Goal: Task Accomplishment & Management: Manage account settings

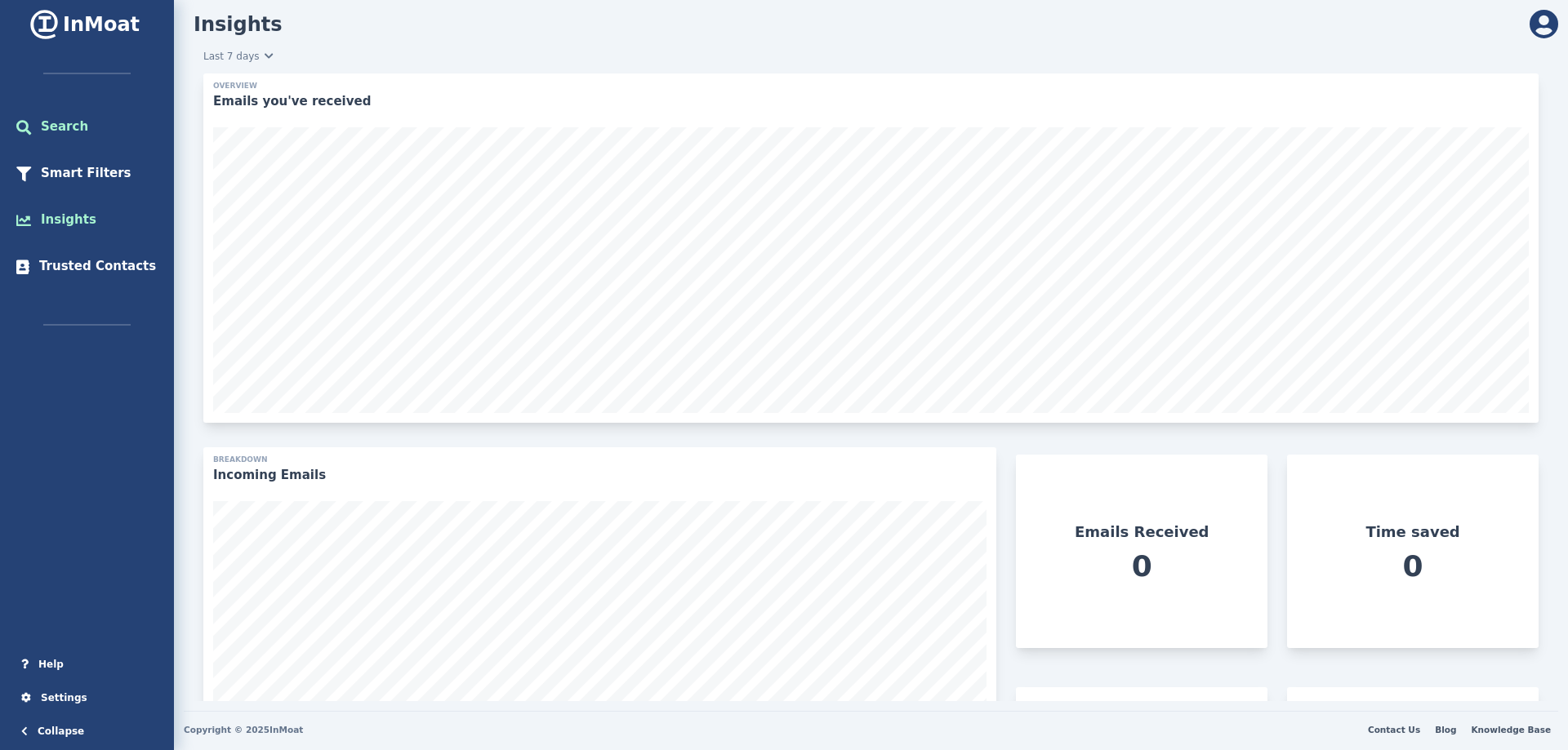
click at [57, 132] on div "Search" at bounding box center [59, 127] width 57 height 19
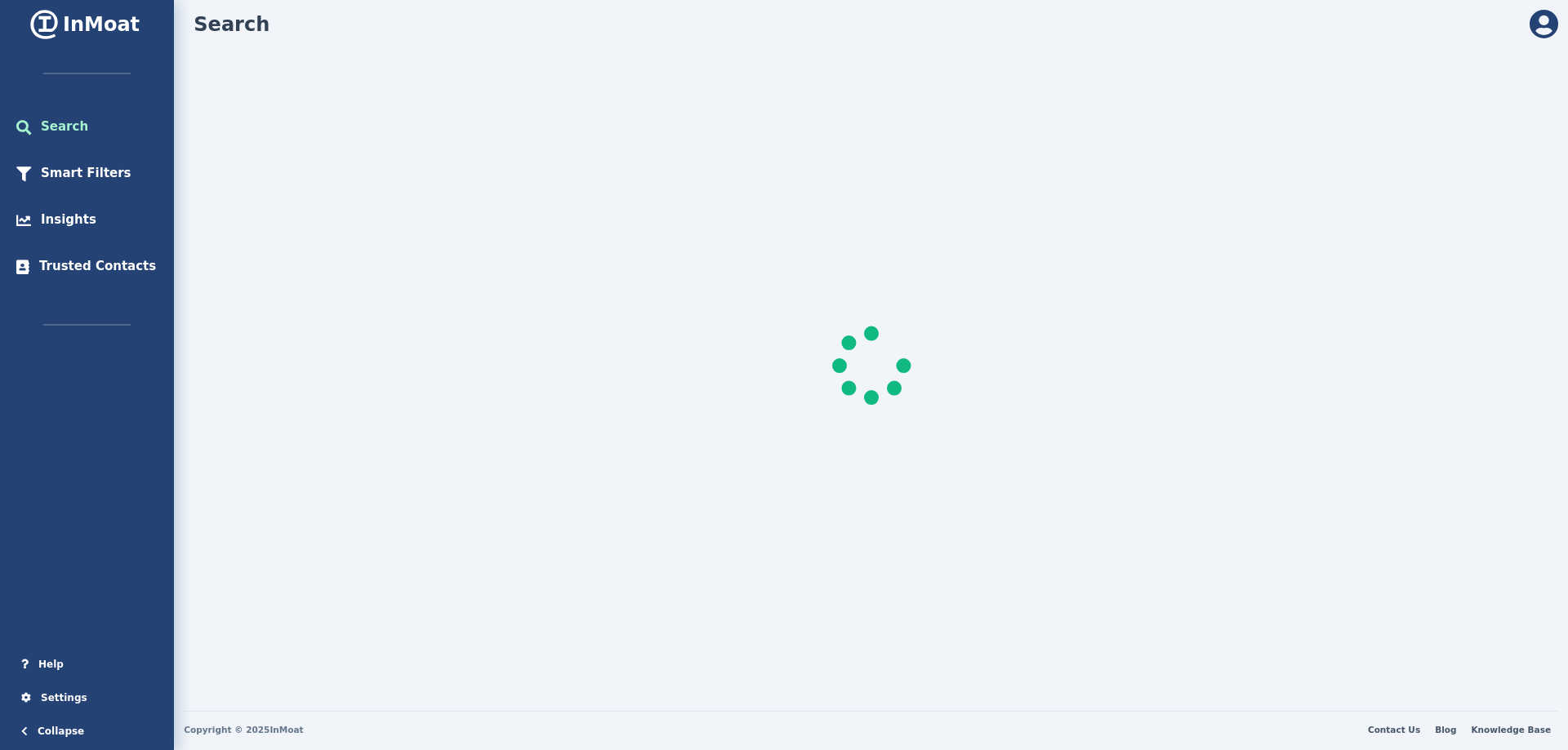
click at [57, 132] on div "Search" at bounding box center [59, 127] width 57 height 19
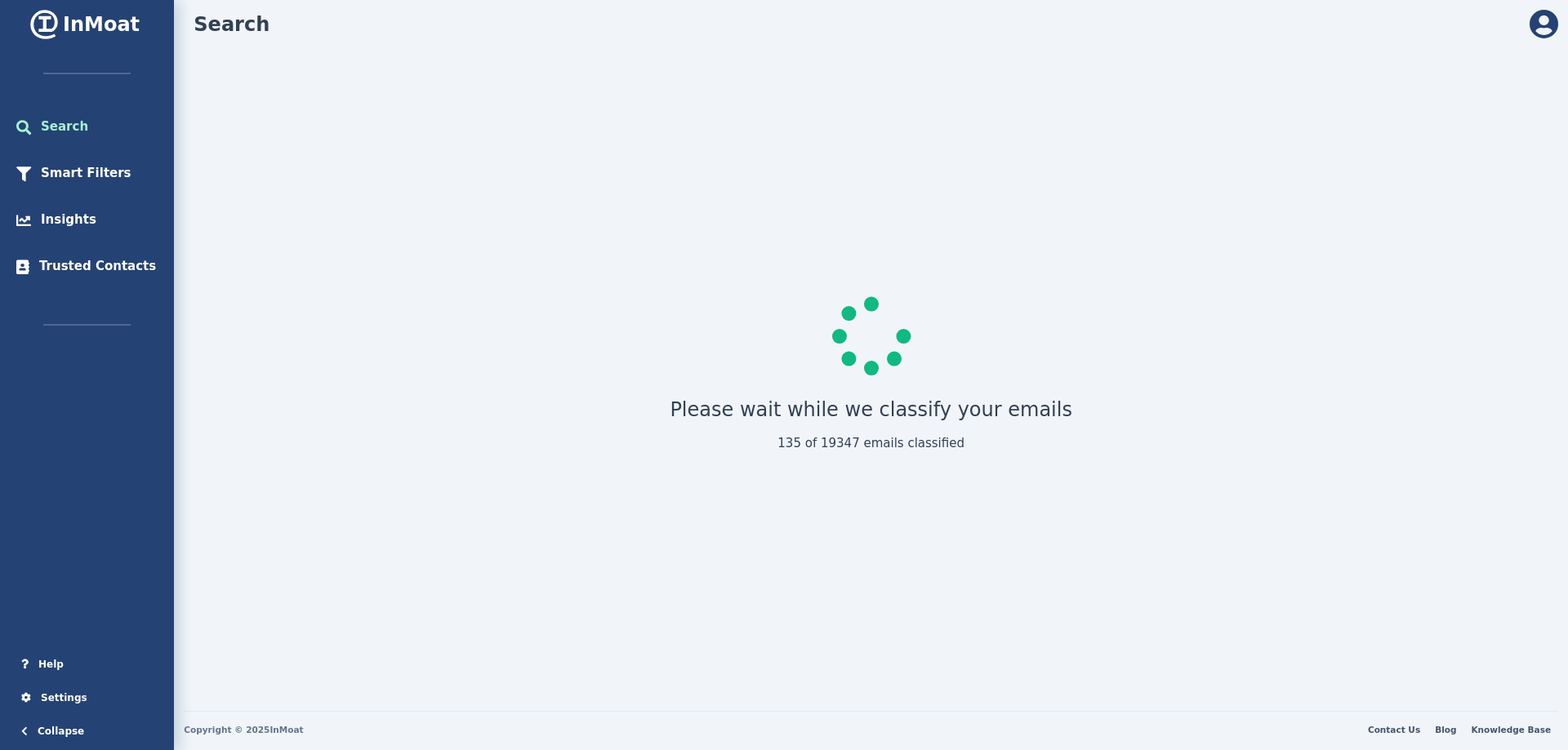
click at [1552, 32] on icon at bounding box center [1543, 25] width 28 height 29
click at [1468, 139] on link "Sign Out" at bounding box center [1498, 144] width 118 height 22
